Goal: Information Seeking & Learning: Check status

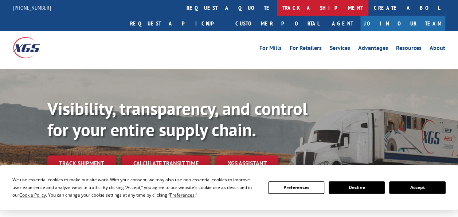
click at [277, 10] on link "track a shipment" at bounding box center [322, 8] width 91 height 16
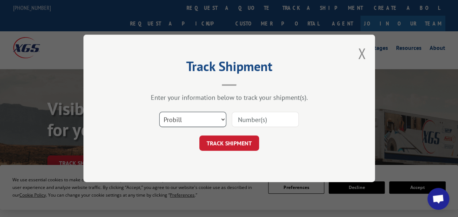
click at [209, 117] on select "Select category... Probill BOL PO" at bounding box center [192, 119] width 67 height 15
select select "bol"
click at [159, 112] on select "Select category... Probill BOL PO" at bounding box center [192, 119] width 67 height 15
click at [247, 119] on input at bounding box center [265, 119] width 67 height 15
paste input "5474773"
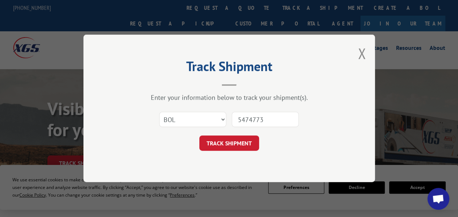
type input "5474773"
click at [249, 147] on button "TRACK SHIPMENT" at bounding box center [229, 143] width 60 height 15
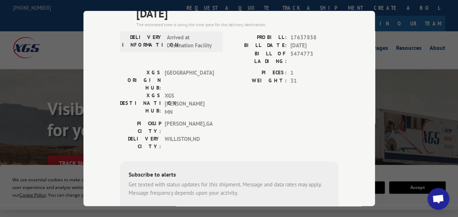
scroll to position [36, 0]
